Goal: Task Accomplishment & Management: Use online tool/utility

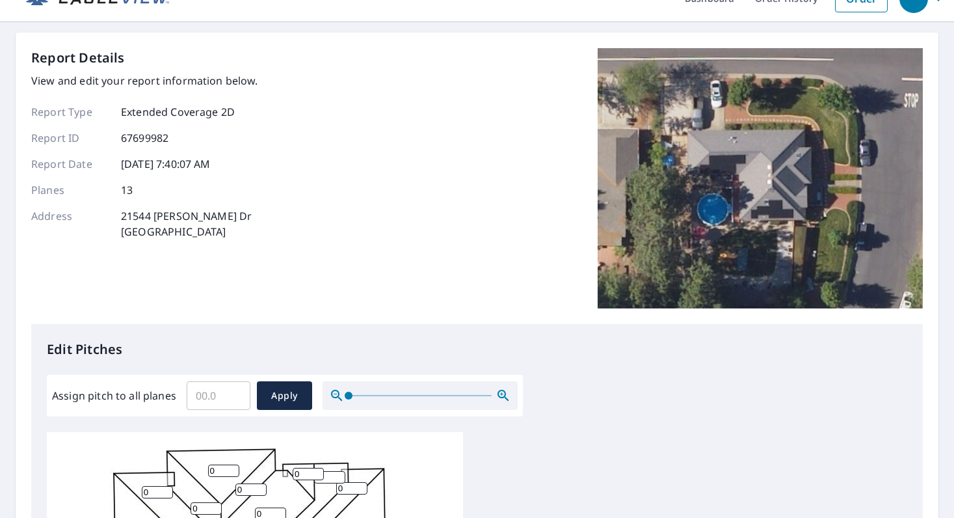
scroll to position [70, 0]
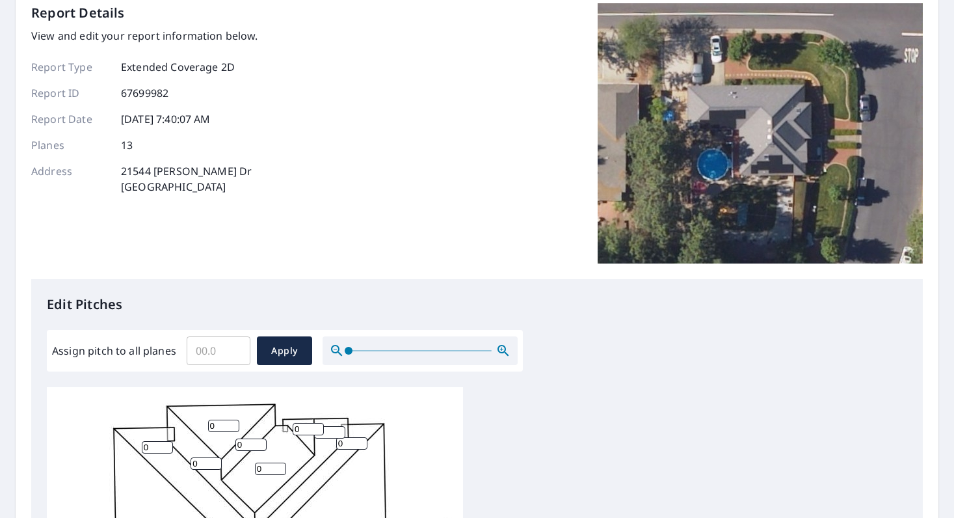
click at [201, 348] on input "Assign pitch to all planes" at bounding box center [219, 350] width 64 height 36
click at [200, 349] on input "Assign pitch to all planes" at bounding box center [219, 350] width 64 height 36
type input "6"
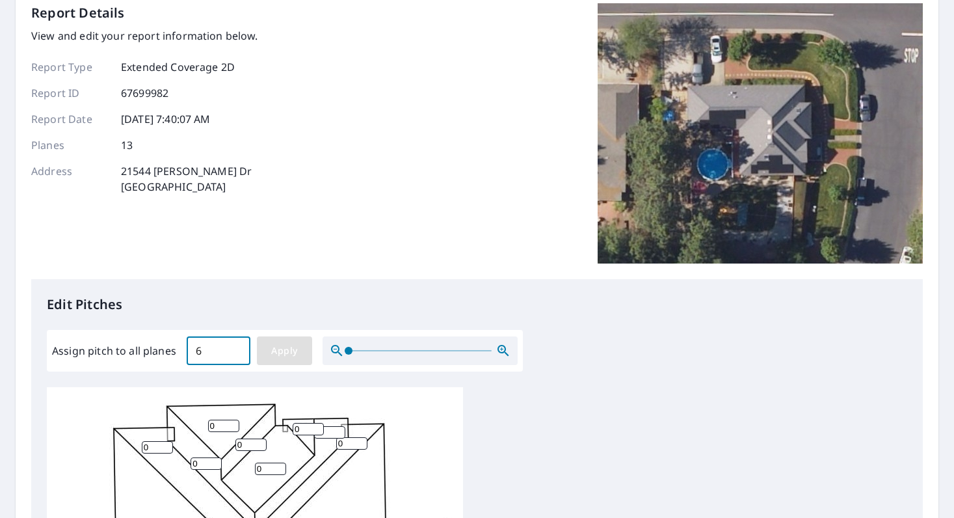
click at [299, 349] on span "Apply" at bounding box center [284, 351] width 34 height 16
type input "6"
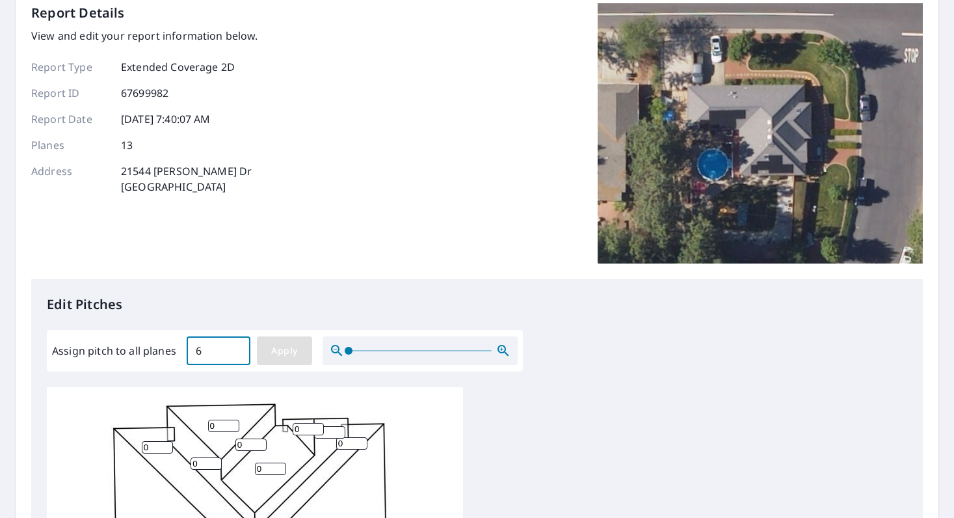
type input "6"
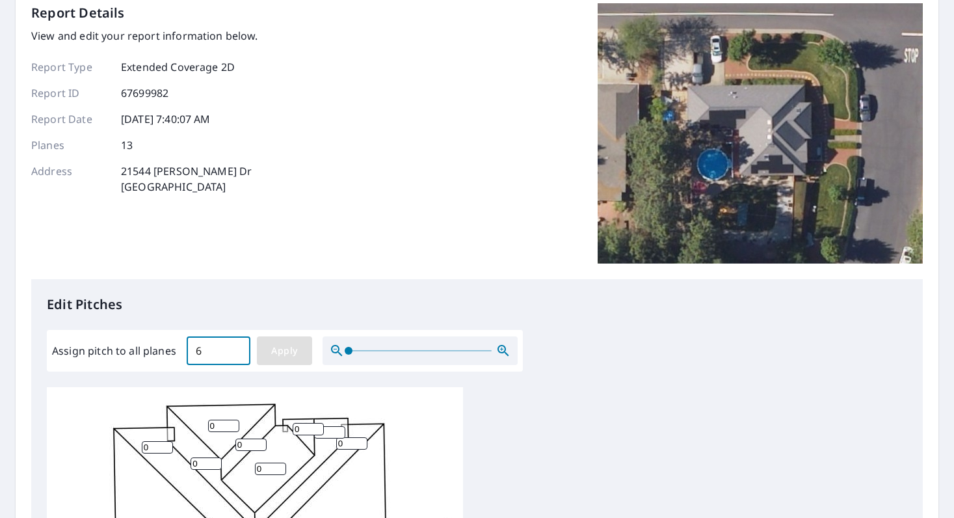
type input "6"
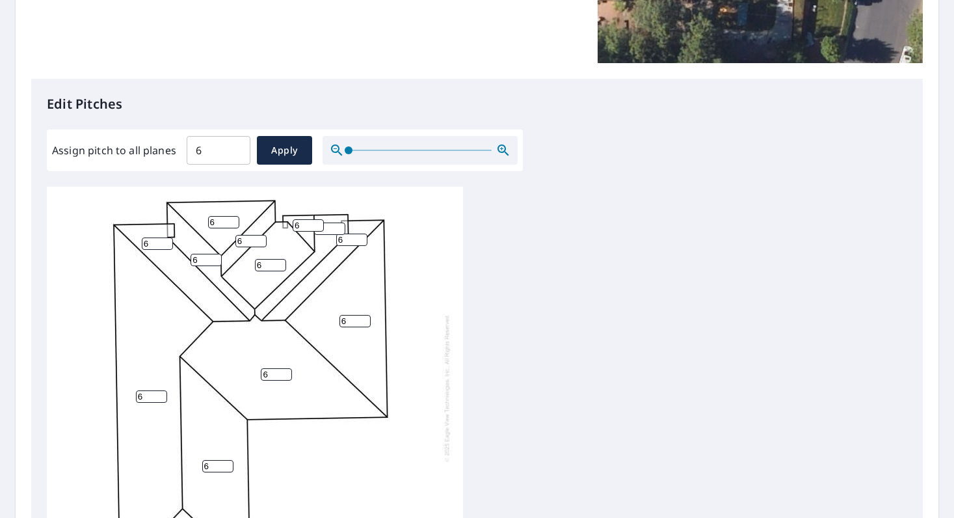
scroll to position [511, 0]
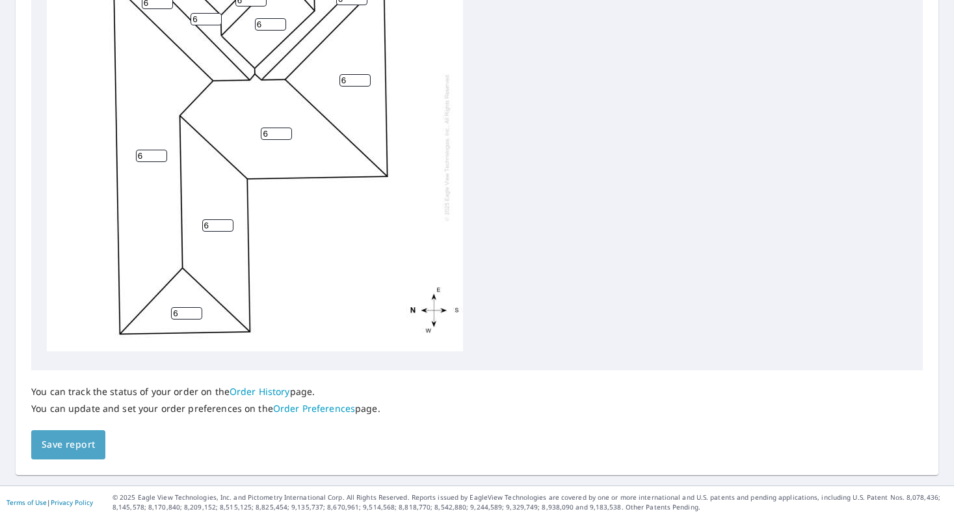
click at [66, 442] on span "Save report" at bounding box center [68, 445] width 53 height 16
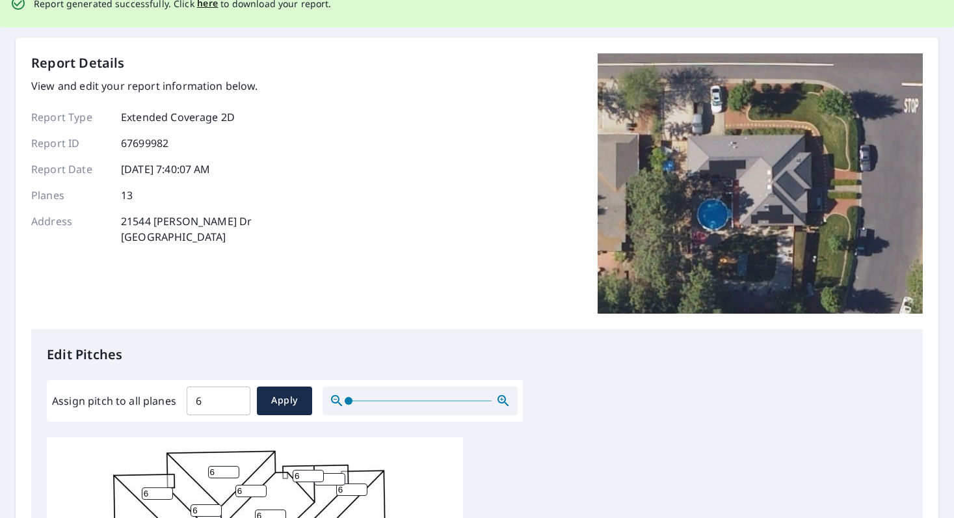
scroll to position [0, 0]
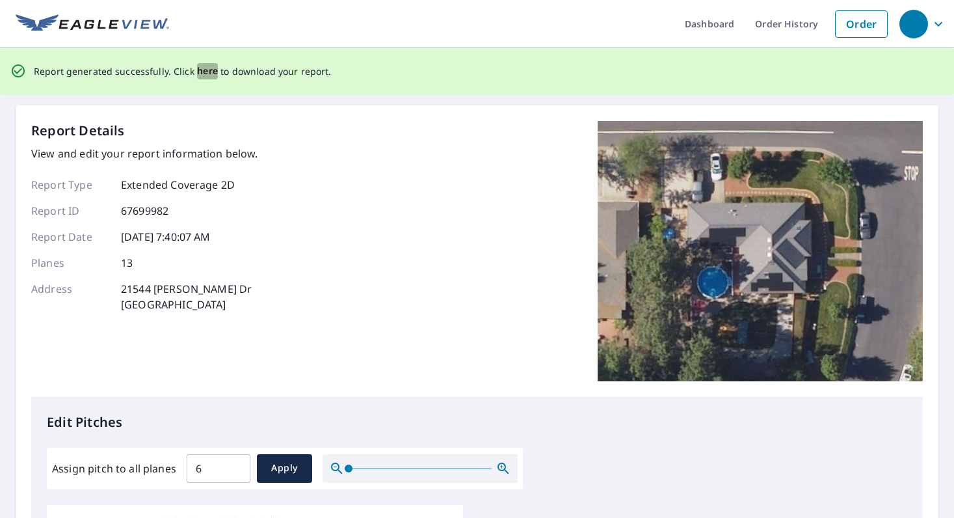
click at [209, 75] on span "here" at bounding box center [207, 71] width 21 height 16
